Goal: Information Seeking & Learning: Learn about a topic

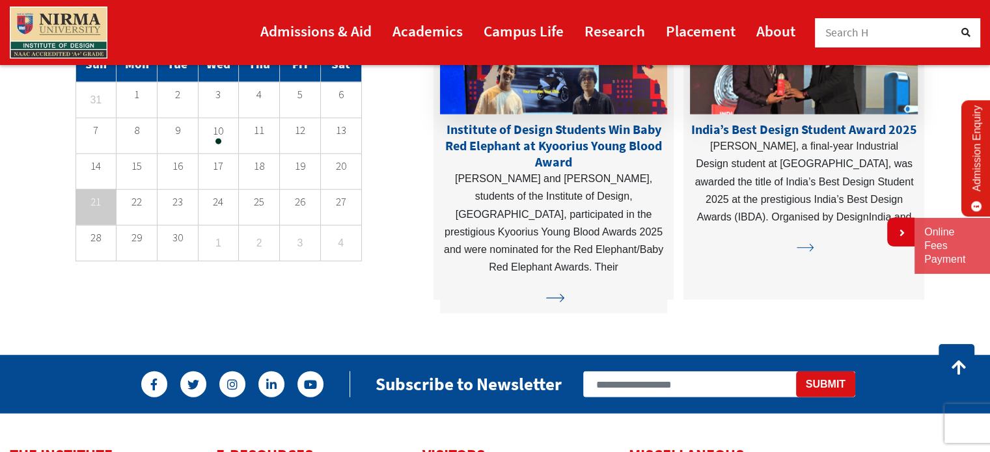
scroll to position [3493, 0]
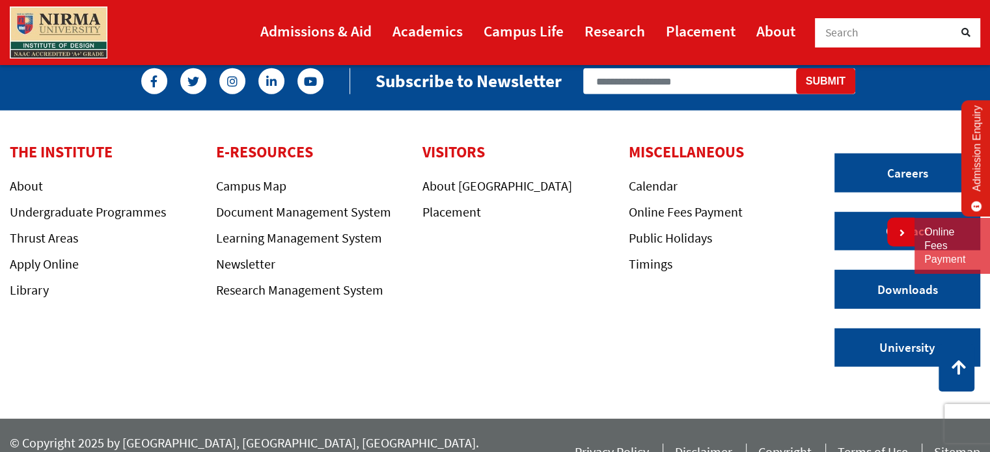
click at [72, 155] on div "THE INSTITUTE About Undergraduate Programmes Thrust Areas Apply Online Library" at bounding box center [103, 221] width 187 height 157
click at [789, 27] on link "About" at bounding box center [775, 30] width 39 height 29
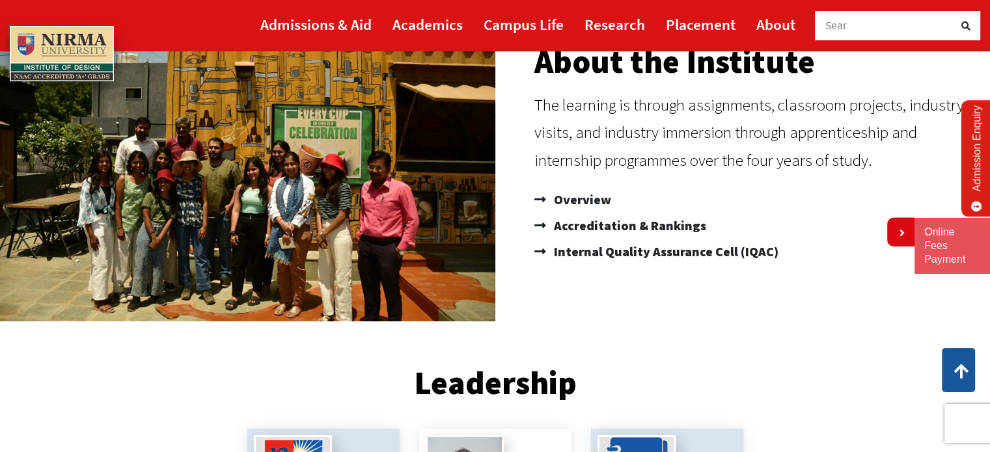
scroll to position [152, 0]
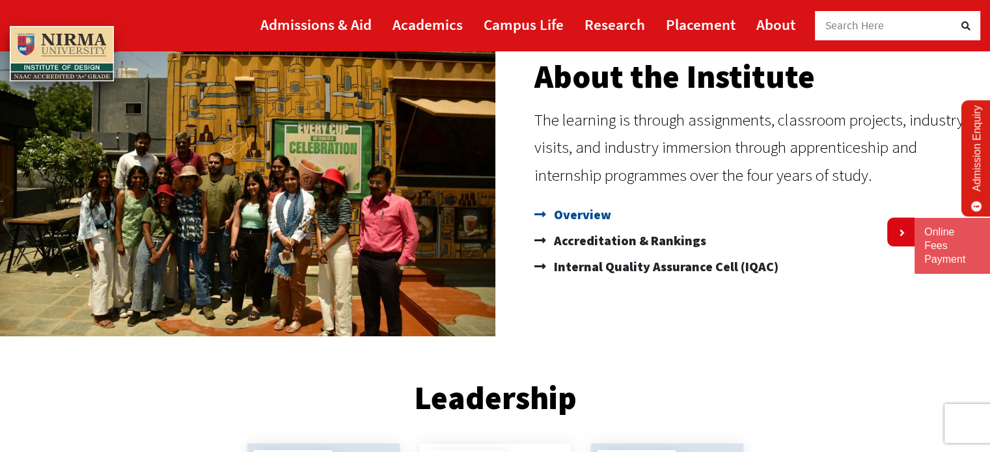
click at [591, 208] on span "Overview" at bounding box center [581, 215] width 61 height 26
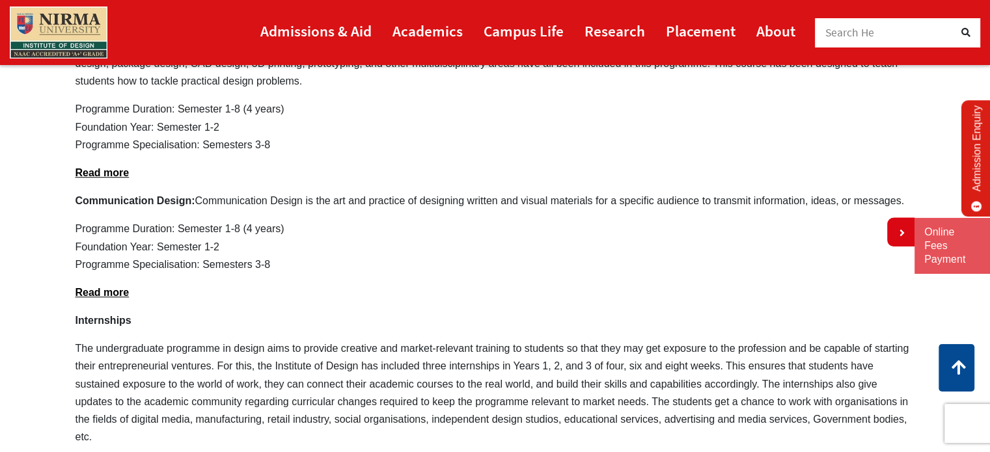
scroll to position [1063, 0]
